Goal: Information Seeking & Learning: Learn about a topic

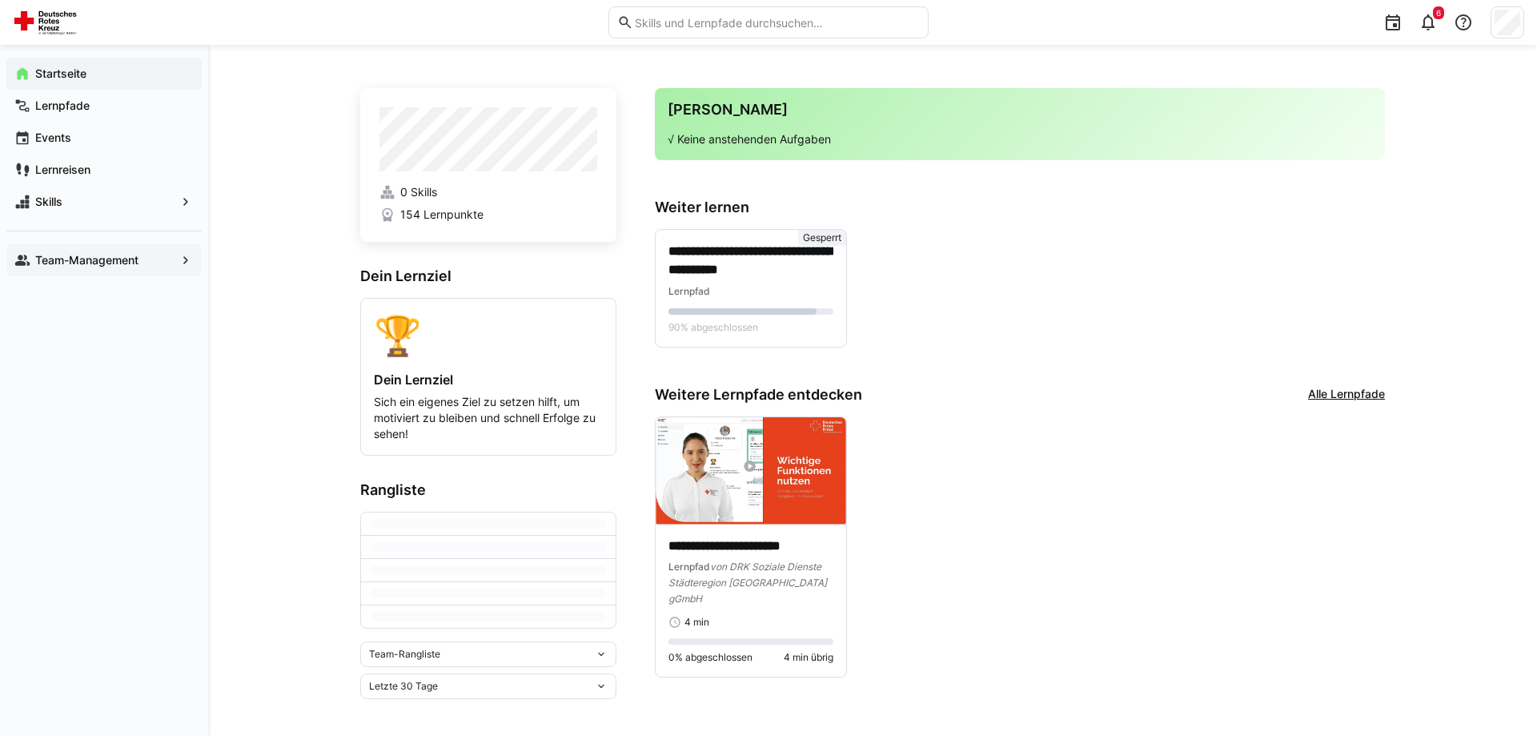
click at [0, 0] on app-navigation-label "Team-Management" at bounding box center [0, 0] width 0 height 0
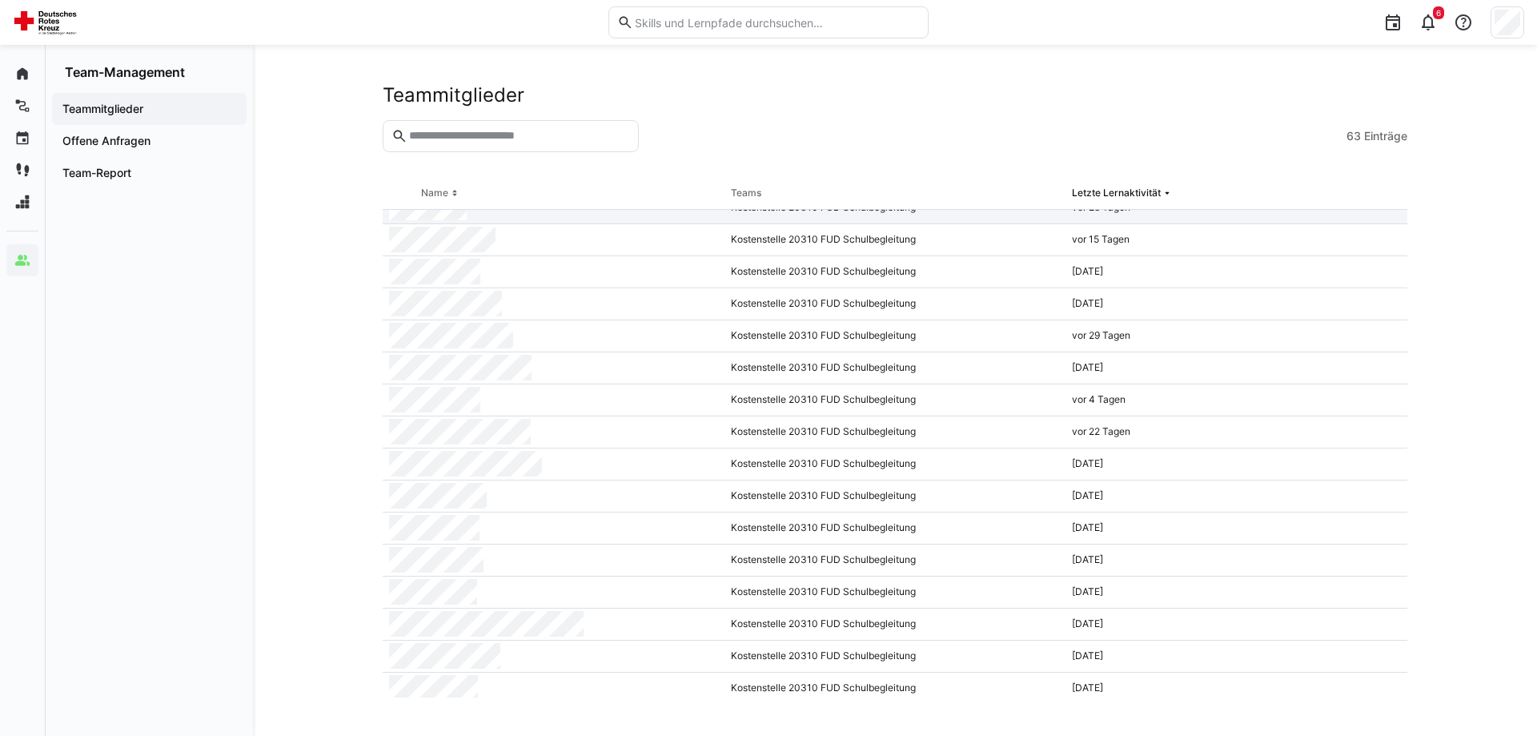
scroll to position [163, 0]
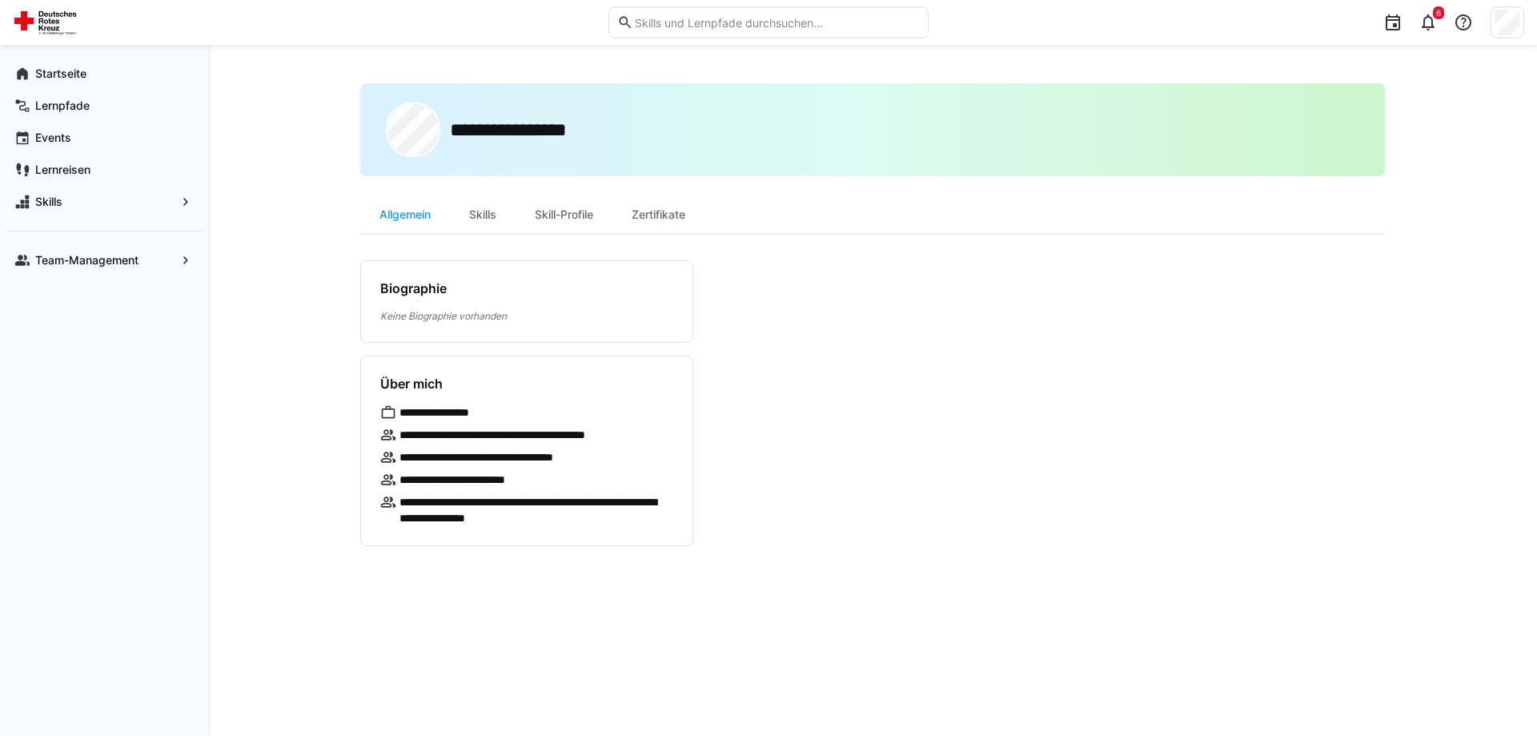
click at [456, 227] on div "Skills" at bounding box center [483, 214] width 66 height 38
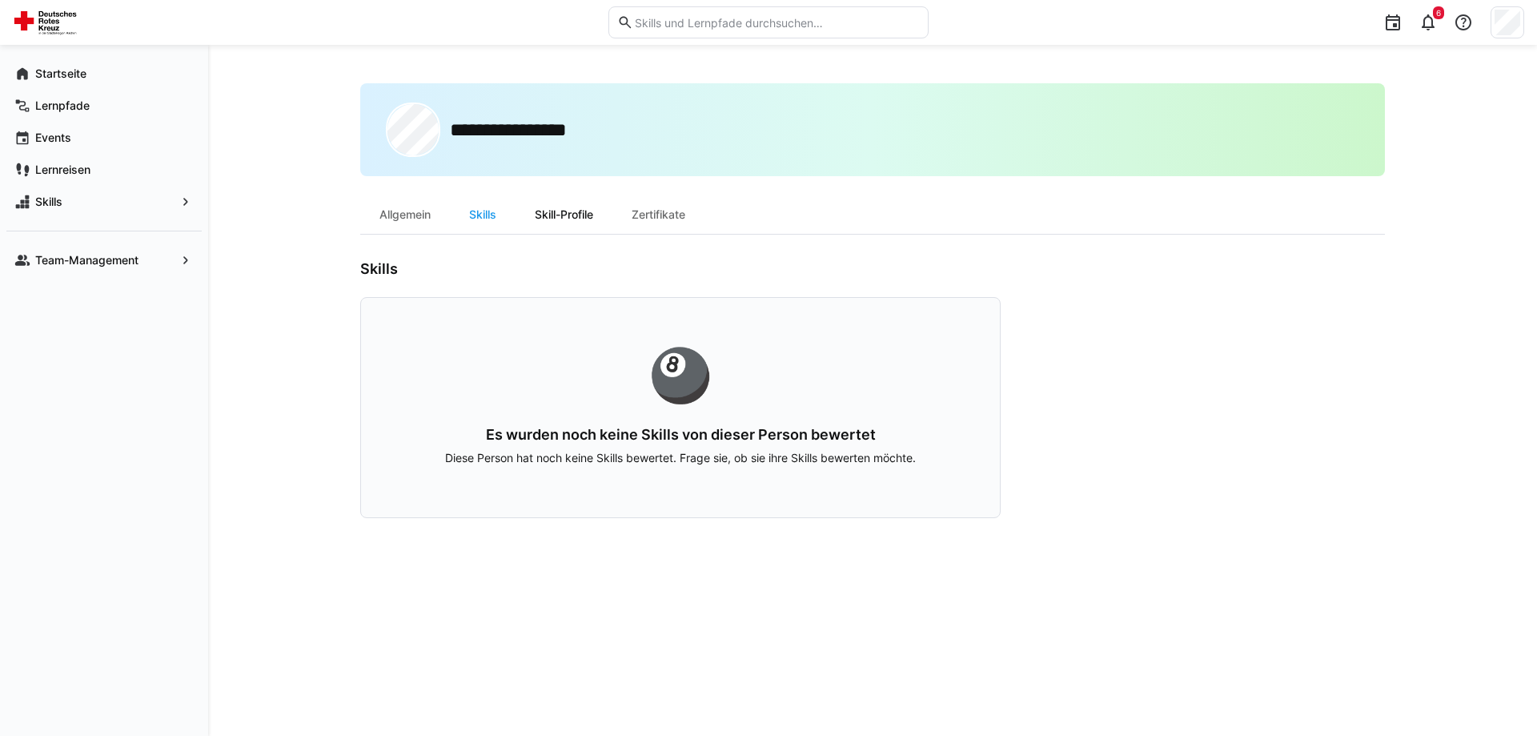
click at [580, 217] on div "Skill-Profile" at bounding box center [564, 214] width 97 height 38
click at [657, 215] on div "Zertifikate" at bounding box center [658, 214] width 92 height 38
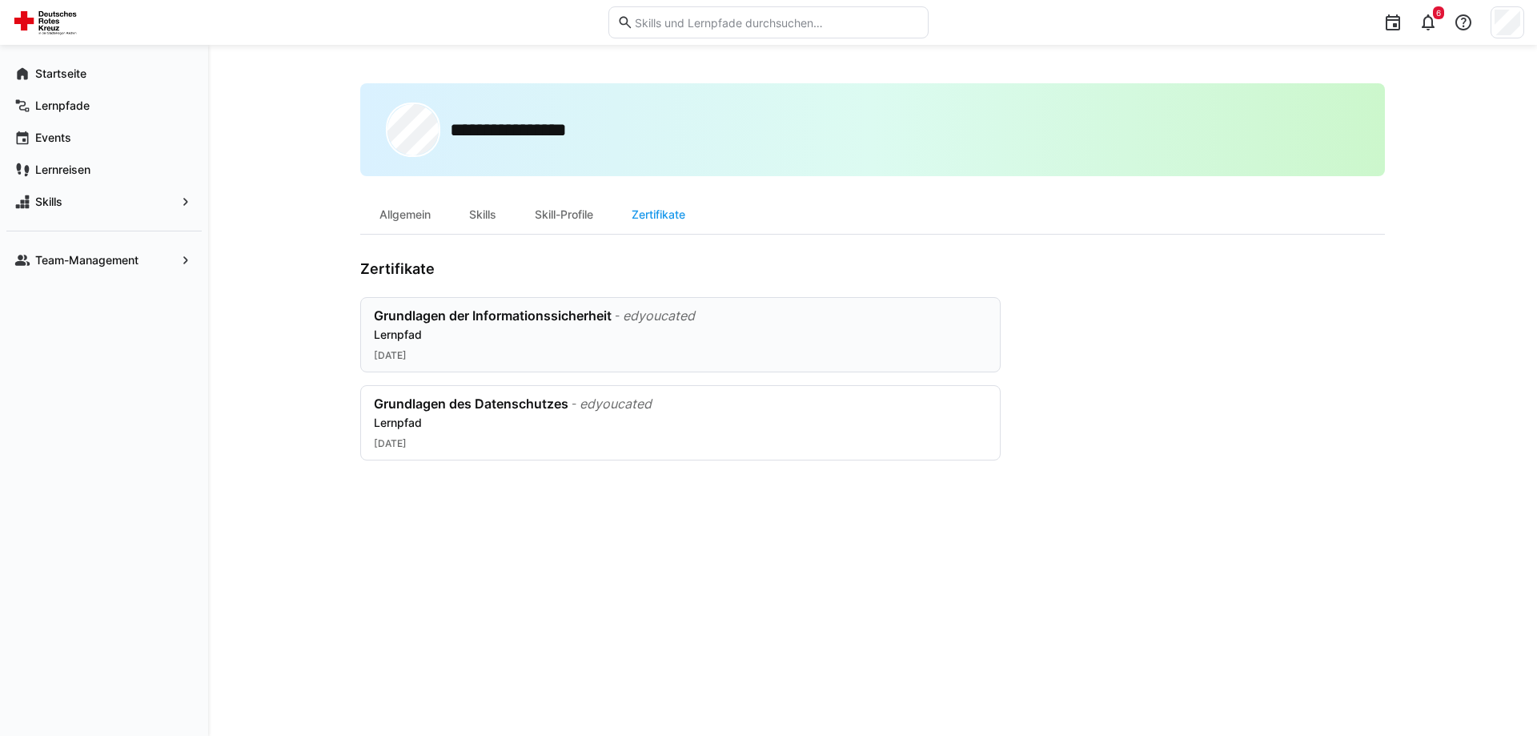
click at [638, 325] on div "Grundlagen der Informationssicherheit - edyoucated Lernpfad" at bounding box center [680, 324] width 613 height 35
click at [416, 220] on div "Allgemein" at bounding box center [405, 214] width 90 height 38
